Goal: Task Accomplishment & Management: Manage account settings

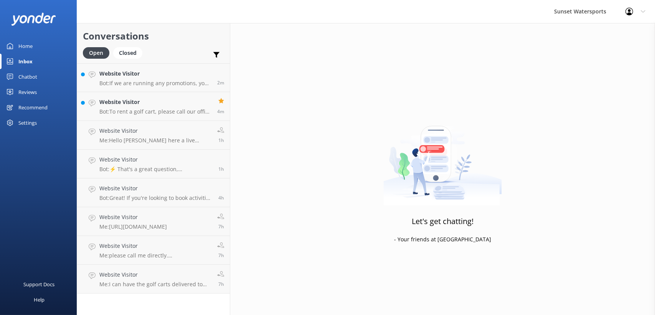
click at [643, 11] on icon at bounding box center [643, 11] width 5 height 5
click at [603, 56] on link "Logout" at bounding box center [617, 51] width 77 height 19
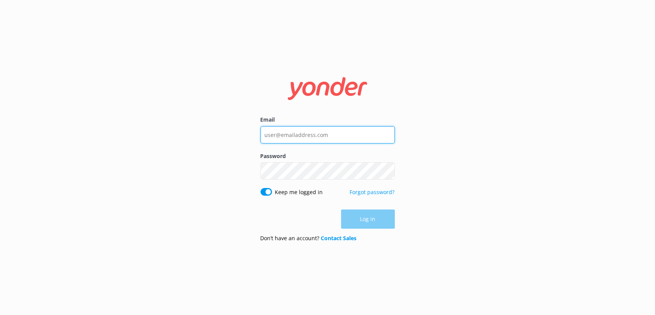
type input "[EMAIL_ADDRESS][DOMAIN_NAME]"
